Goal: Navigation & Orientation: Find specific page/section

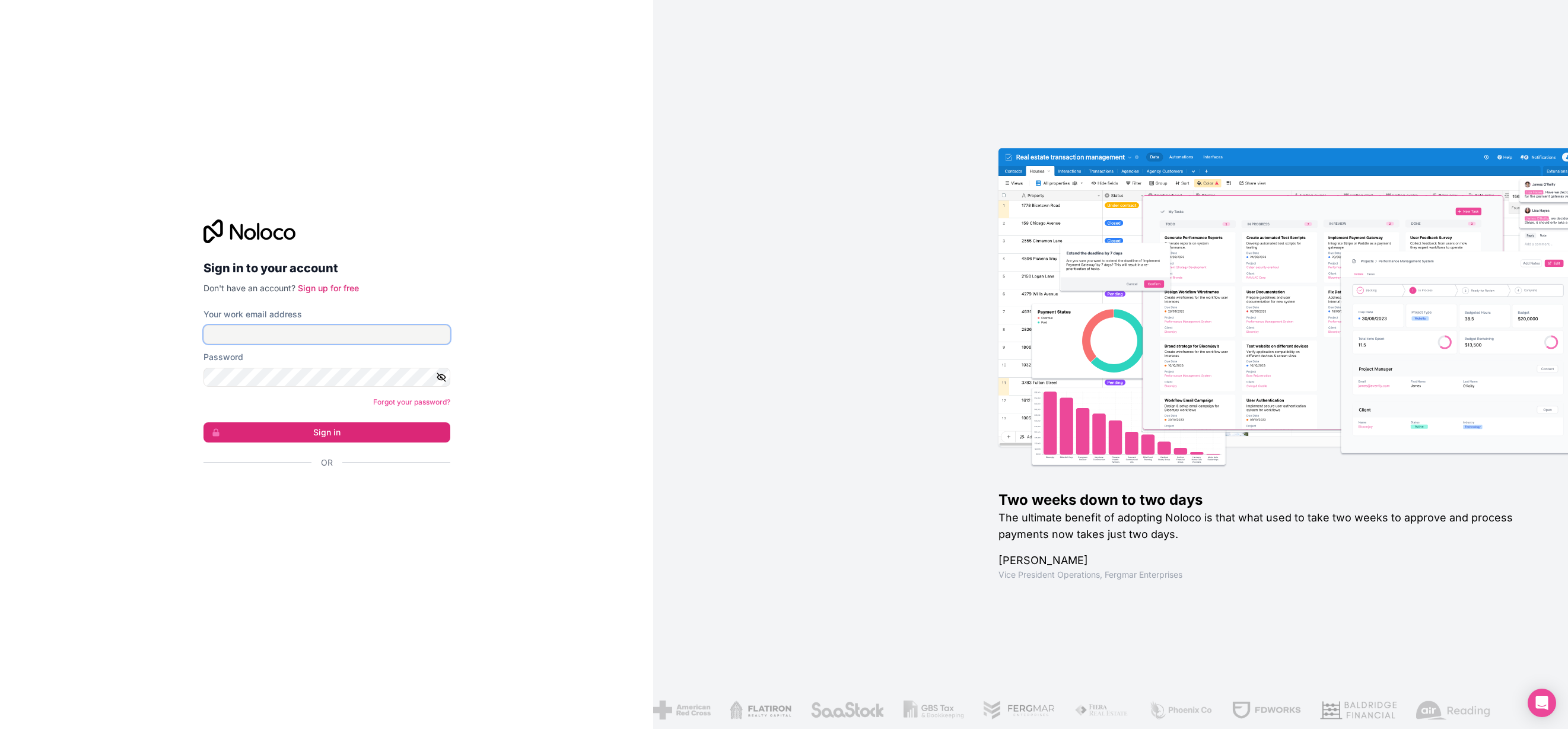
click at [243, 331] on input "Your work email address" at bounding box center [327, 334] width 247 height 19
type input "[EMAIL_ADDRESS][DOMAIN_NAME]"
click at [326, 432] on button "Sign in" at bounding box center [327, 432] width 247 height 20
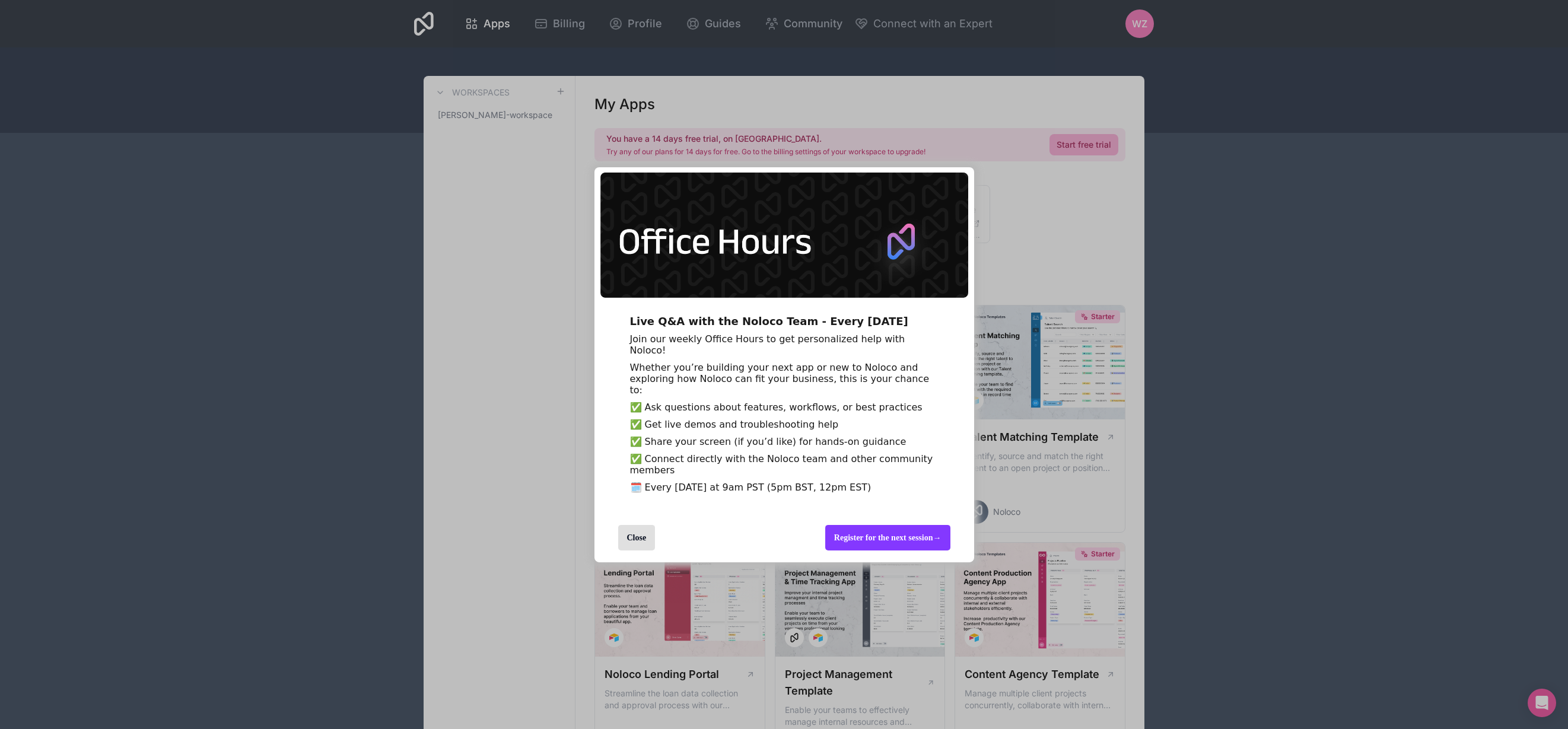
click at [635, 550] on div "Close" at bounding box center [637, 537] width 38 height 25
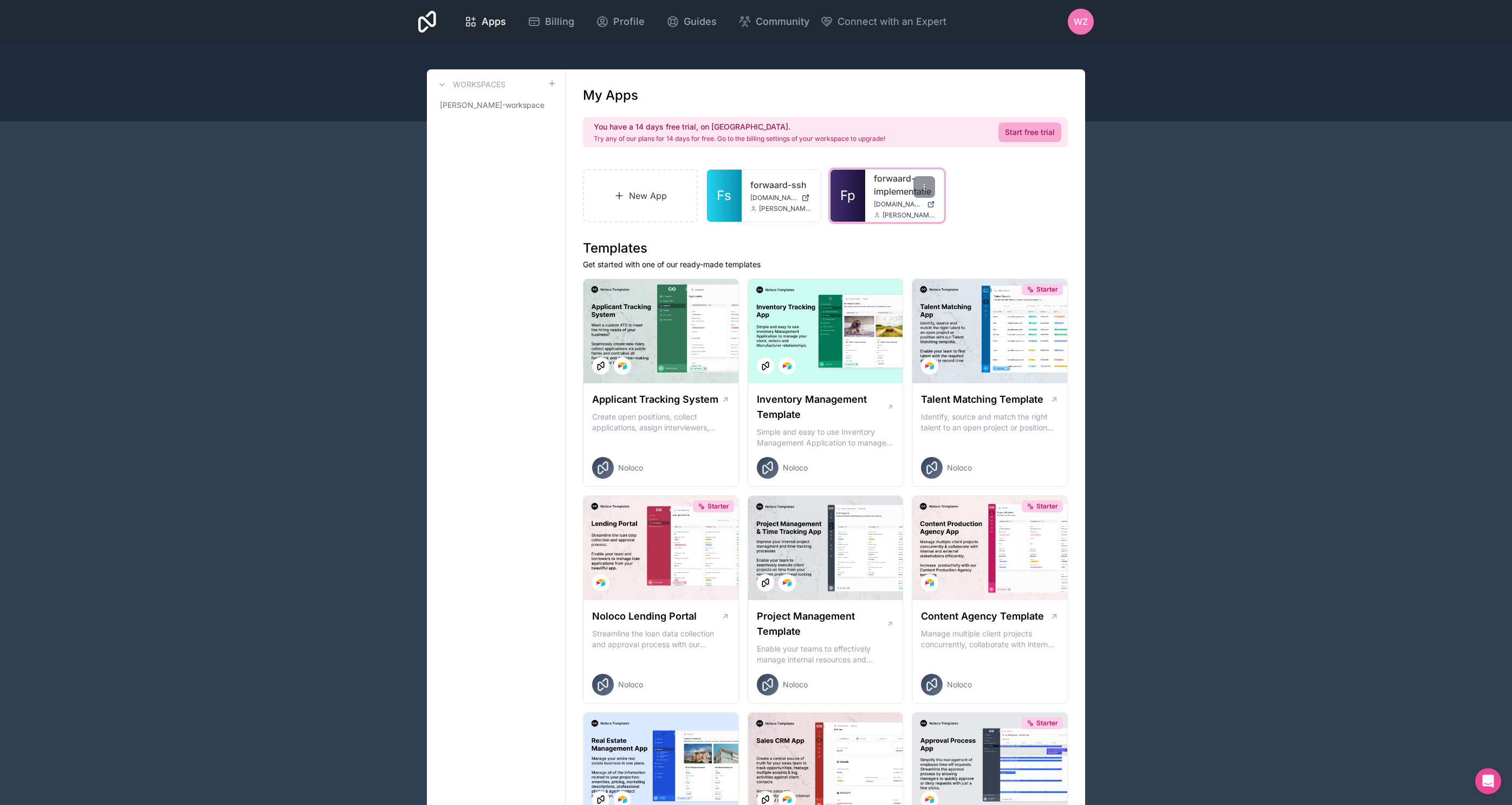
click at [893, 193] on link "forwaard-implementatie" at bounding box center [904, 185] width 62 height 26
